Goal: Find specific page/section: Find specific page/section

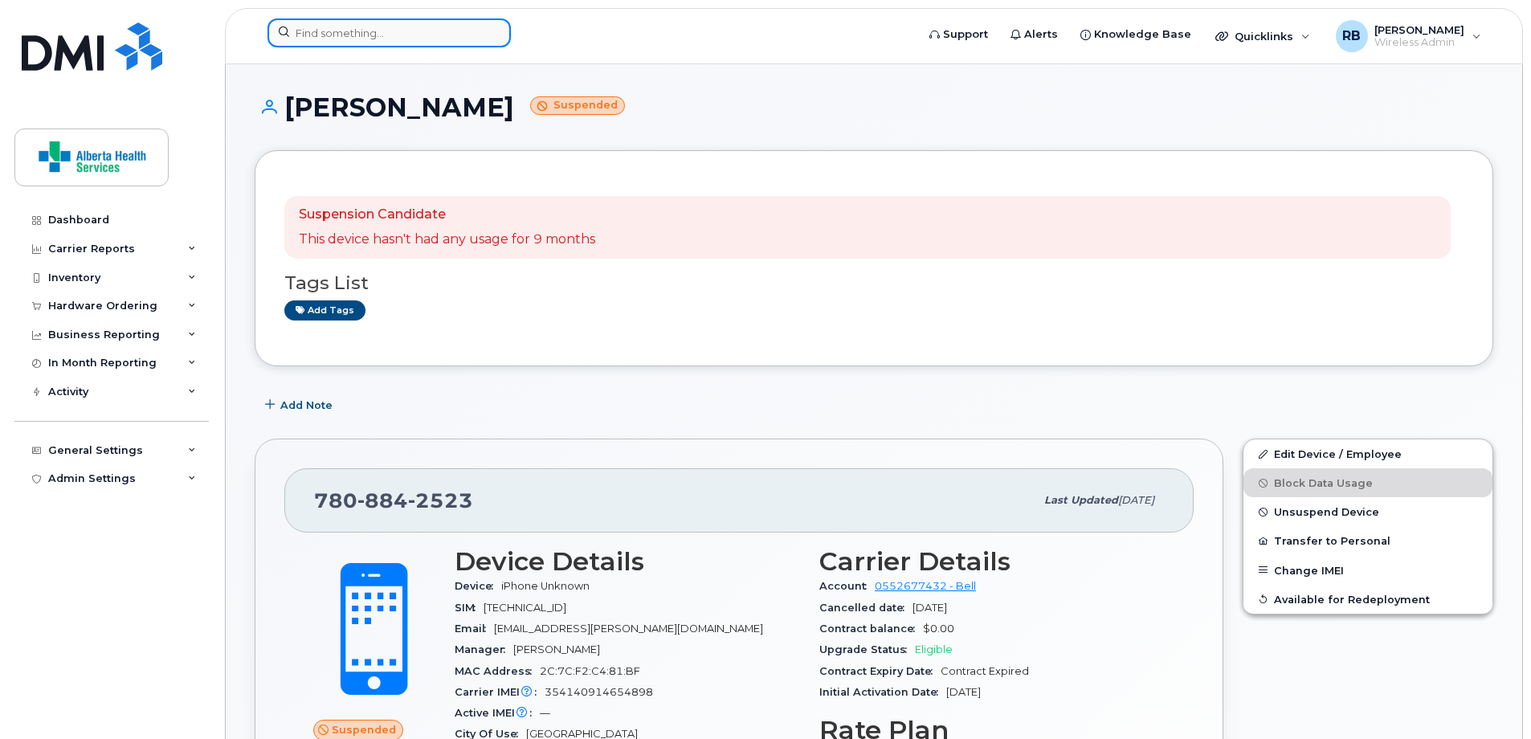
drag, startPoint x: 0, startPoint y: 0, endPoint x: 337, endPoint y: 31, distance: 338.1
click at [337, 31] on input at bounding box center [389, 32] width 243 height 29
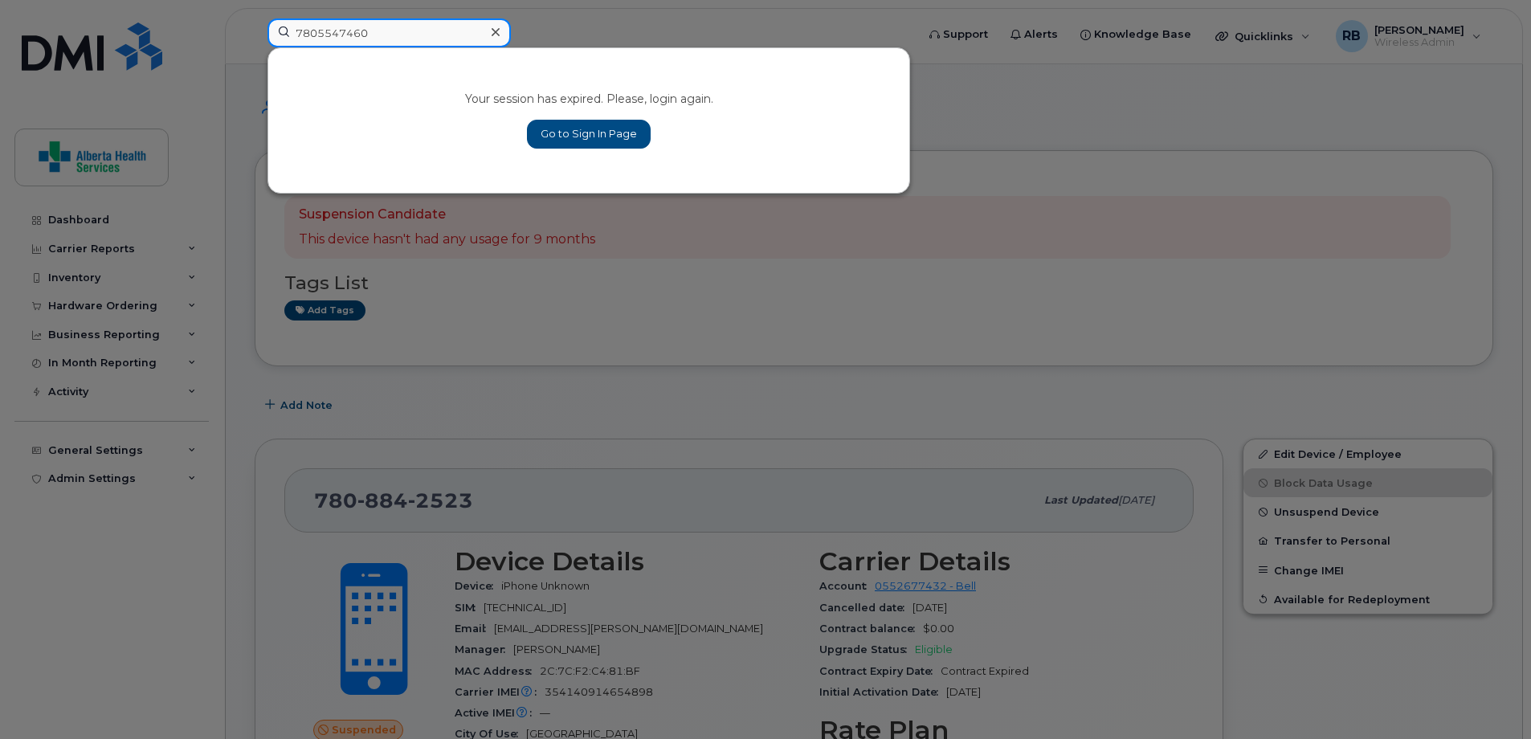
drag, startPoint x: 411, startPoint y: 33, endPoint x: 72, endPoint y: 17, distance: 339.4
click at [255, 18] on div "7805547460 Your session has expired. Please, login again. Go to Sign In Page" at bounding box center [587, 35] width 664 height 35
type input "7805547460"
click at [569, 130] on link "Go to Sign In Page" at bounding box center [589, 134] width 124 height 29
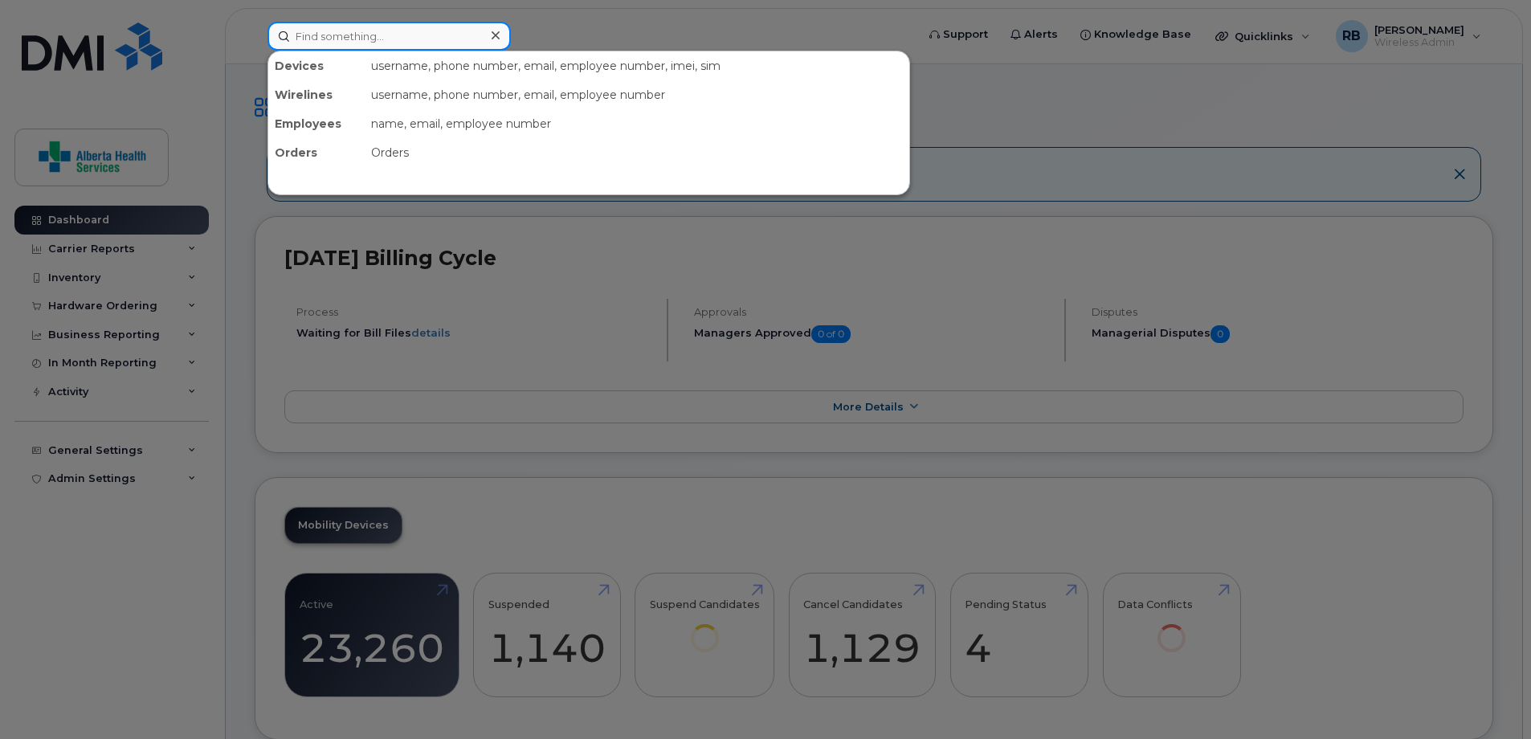
click at [387, 39] on input at bounding box center [389, 36] width 243 height 29
paste input "7805547460"
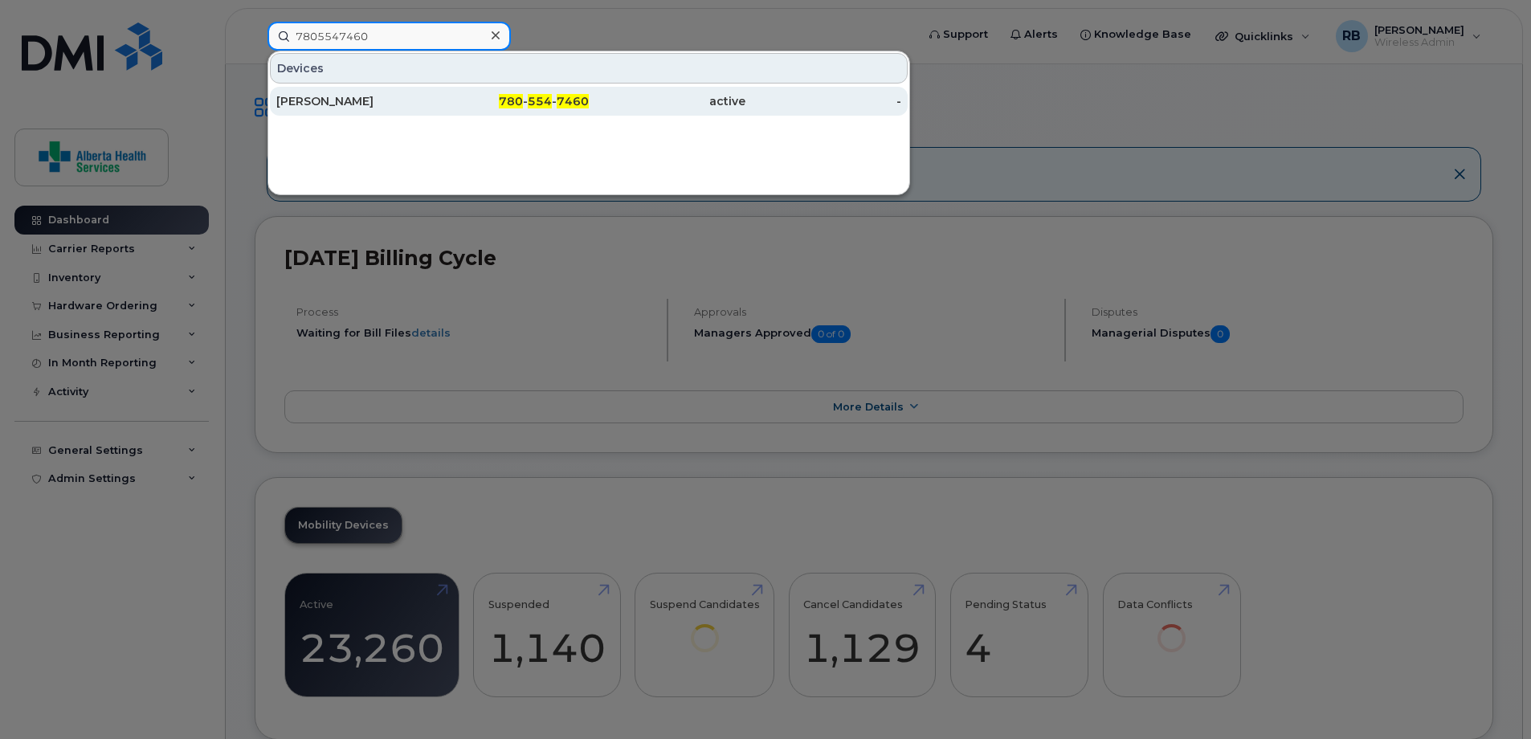
type input "7805547460"
click at [443, 105] on div "780 - 554 - 7460" at bounding box center [511, 101] width 157 height 16
